Goal: Transaction & Acquisition: Purchase product/service

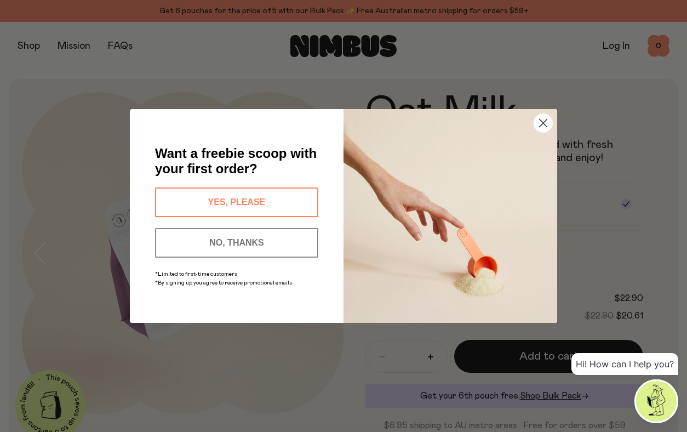
click at [544, 125] on circle "Close dialog" at bounding box center [543, 123] width 18 height 18
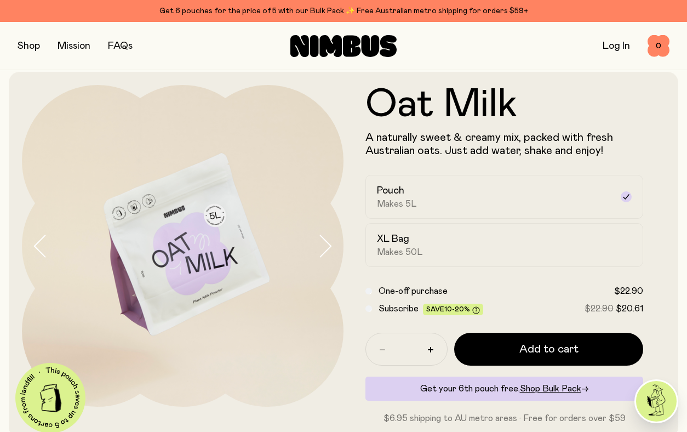
scroll to position [15, 0]
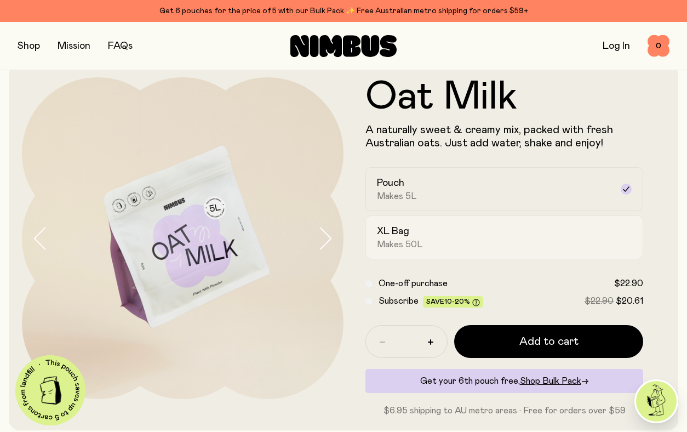
click at [414, 234] on div "XL Bag Makes 50L" at bounding box center [494, 237] width 235 height 25
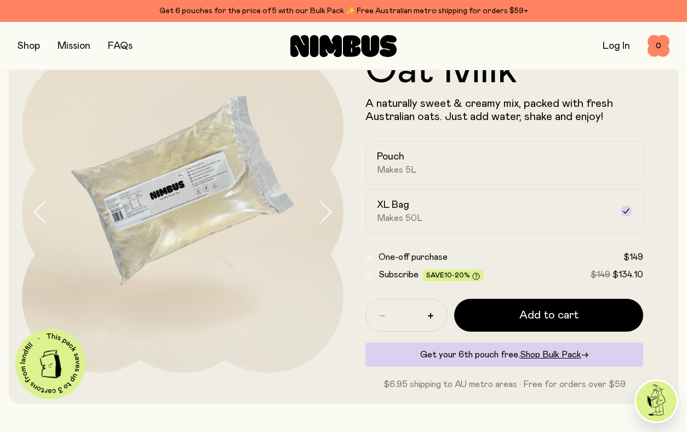
scroll to position [44, 0]
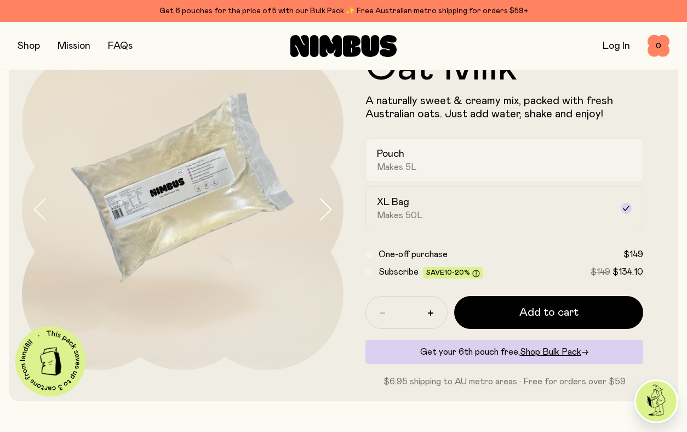
click at [409, 162] on span "Makes 5L" at bounding box center [397, 167] width 40 height 11
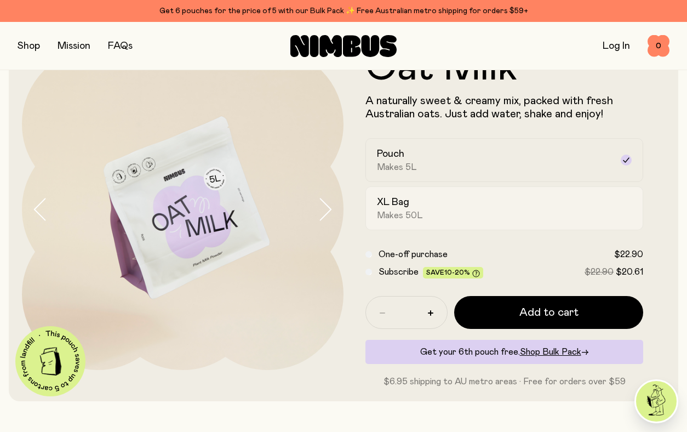
click at [422, 215] on div "XL Bag Makes 50L" at bounding box center [494, 208] width 235 height 25
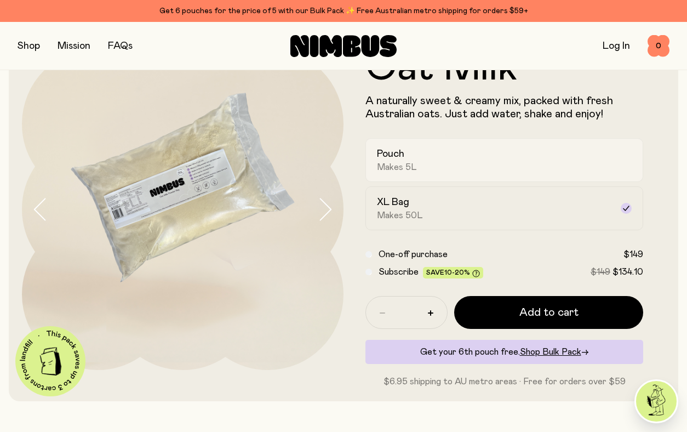
click at [499, 164] on div "Pouch Makes 5L" at bounding box center [494, 159] width 235 height 25
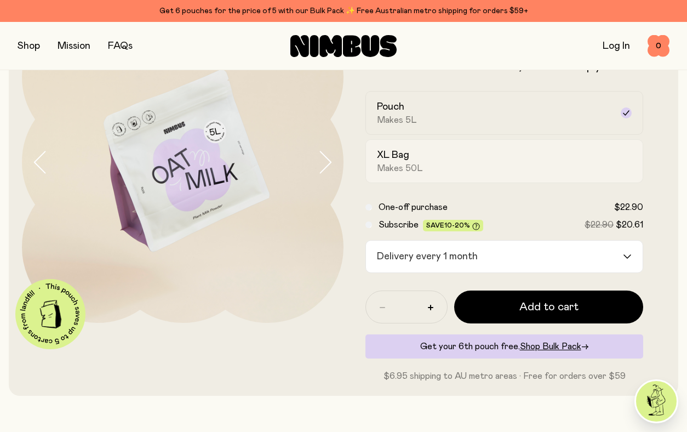
scroll to position [127, 0]
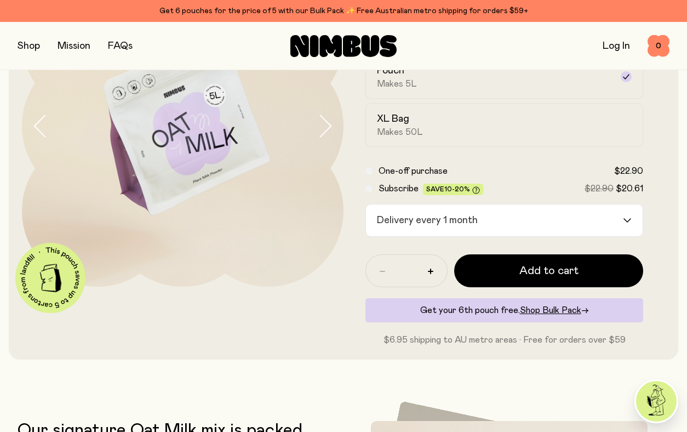
click at [474, 221] on div "Delivery every 1 month" at bounding box center [494, 220] width 257 height 32
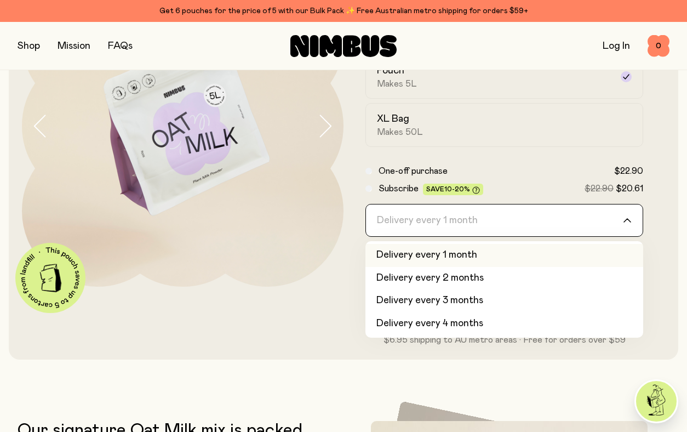
click at [475, 254] on li "Delivery every 1 month" at bounding box center [504, 255] width 278 height 23
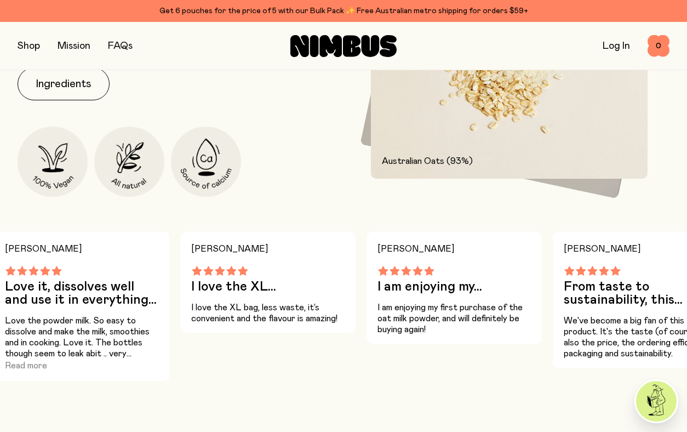
scroll to position [604, 0]
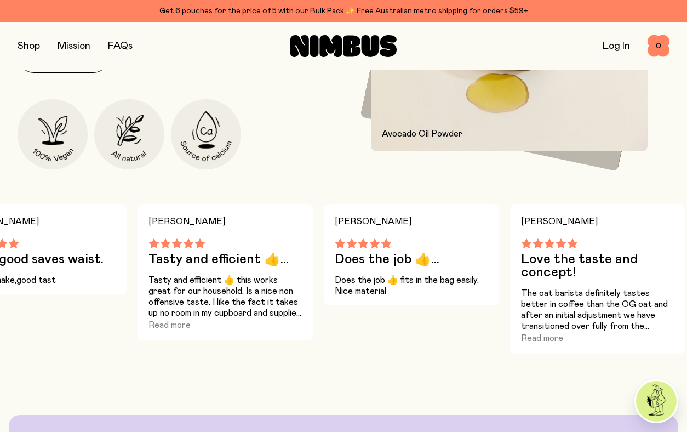
click at [32, 50] on button "button" at bounding box center [29, 45] width 22 height 15
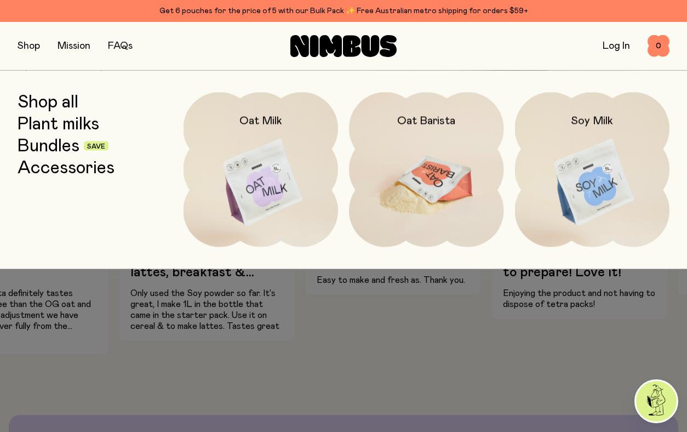
click at [428, 185] on img at bounding box center [426, 183] width 155 height 182
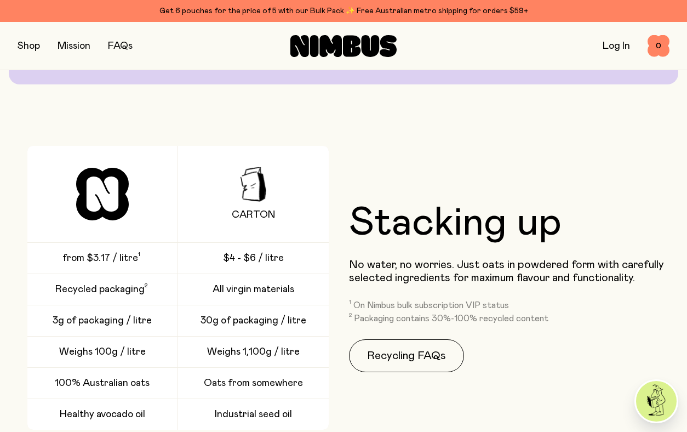
scroll to position [1428, 0]
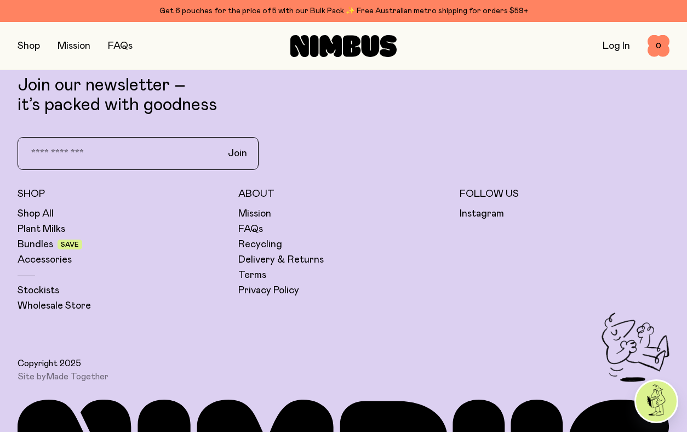
scroll to position [2713, 0]
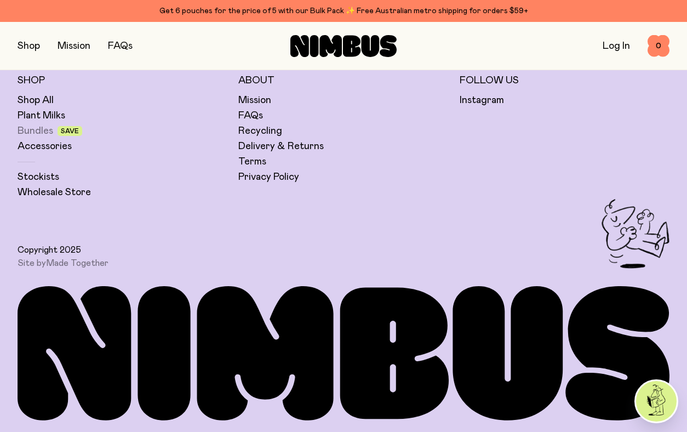
click at [37, 130] on link "Bundles" at bounding box center [36, 130] width 36 height 13
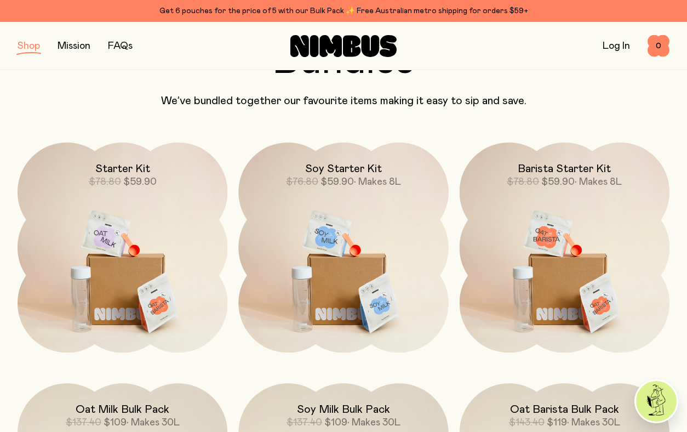
scroll to position [17, 0]
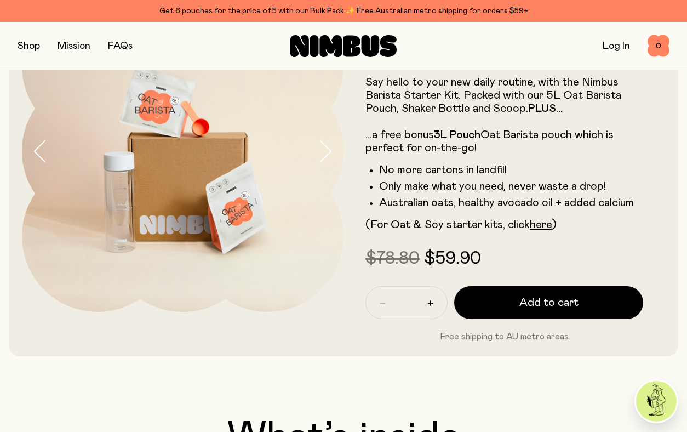
scroll to position [102, 0]
click at [333, 154] on button "button" at bounding box center [330, 150] width 26 height 321
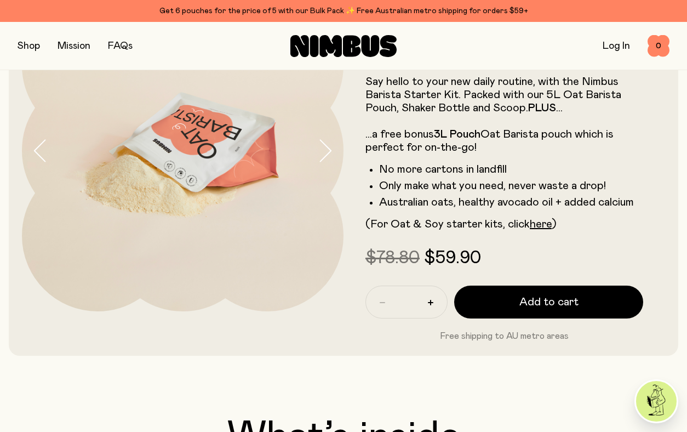
click at [332, 151] on icon "button" at bounding box center [324, 150] width 15 height 23
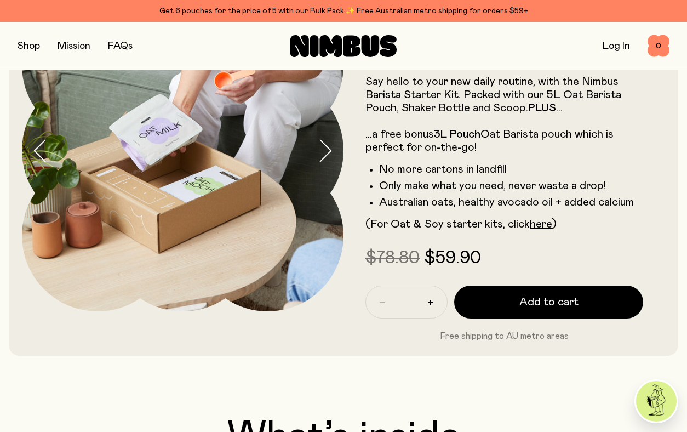
scroll to position [9, 0]
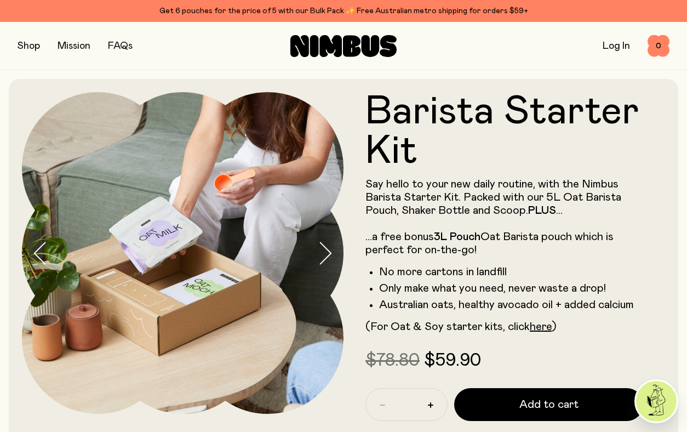
scroll to position [9, 0]
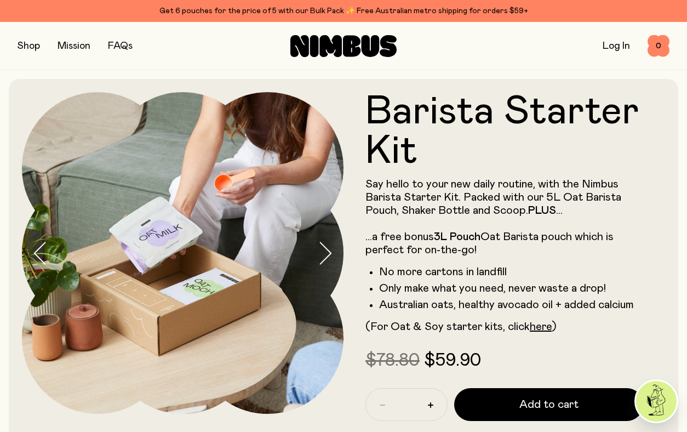
scroll to position [9, 0]
